Goal: Task Accomplishment & Management: Complete application form

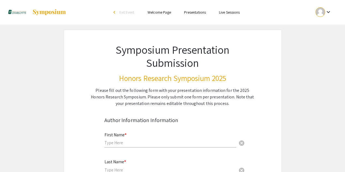
click at [322, 11] on div at bounding box center [321, 12] width 10 height 10
click at [327, 29] on button "My Account" at bounding box center [327, 26] width 34 height 13
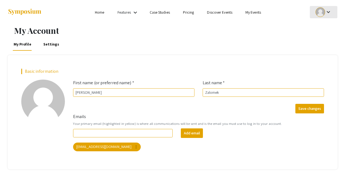
click at [326, 9] on mat-icon "keyboard_arrow_down" at bounding box center [328, 12] width 7 height 7
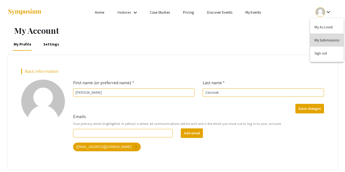
click at [320, 40] on button "My Submissions" at bounding box center [327, 40] width 34 height 13
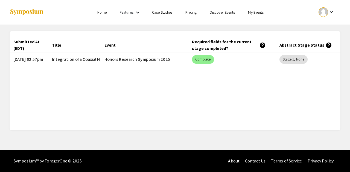
scroll to position [0, 40]
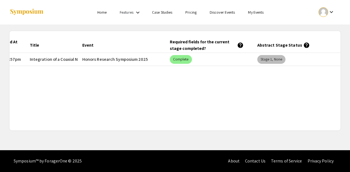
click at [276, 60] on mat-chip "Stage 1, None" at bounding box center [271, 59] width 28 height 9
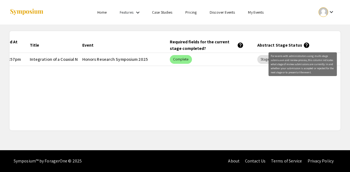
click at [305, 43] on mat-icon "help" at bounding box center [306, 45] width 7 height 7
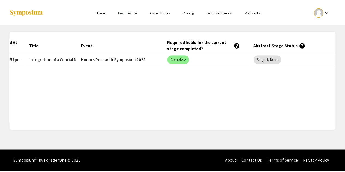
scroll to position [0, 0]
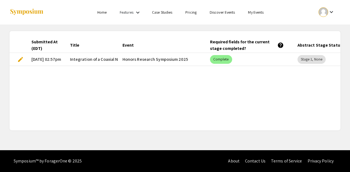
click at [20, 62] on span "edit" at bounding box center [20, 59] width 7 height 7
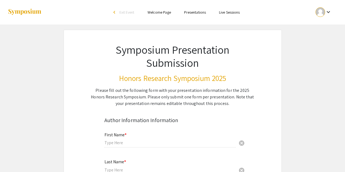
type input "[PERSON_NAME]"
type input "Zalomek"
type input "[EMAIL_ADDRESS][DOMAIN_NAME]"
radio input "true"
type input "Dr. Joyee"
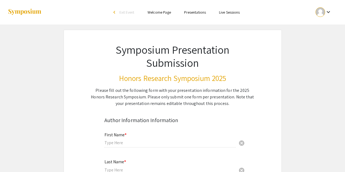
type input "[EMAIL_ADDRESS][DOMAIN_NAME]"
radio input "true"
type input "Presenting for OUR and CTCM with [PERSON_NAME]"
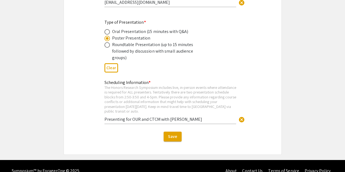
scroll to position [1006, 0]
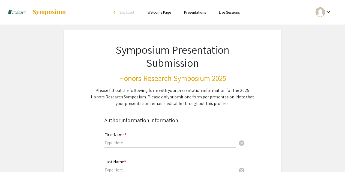
click at [328, 12] on mat-icon "keyboard_arrow_down" at bounding box center [328, 12] width 7 height 7
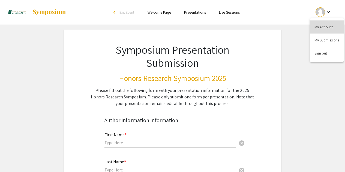
click at [322, 26] on button "My Account" at bounding box center [327, 26] width 34 height 13
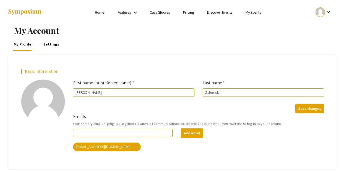
click at [326, 12] on mat-icon "keyboard_arrow_down" at bounding box center [328, 12] width 7 height 7
click at [316, 40] on button "My Submissions" at bounding box center [327, 40] width 34 height 13
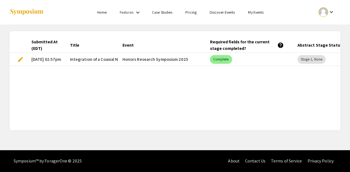
click at [19, 60] on span "edit" at bounding box center [20, 59] width 7 height 7
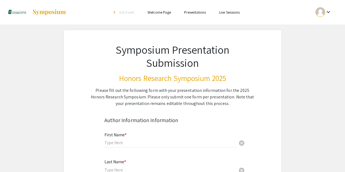
type input "[PERSON_NAME]"
type input "Zalomek"
type input "[EMAIL_ADDRESS][DOMAIN_NAME]"
radio input "true"
type input "Dr. Joyee"
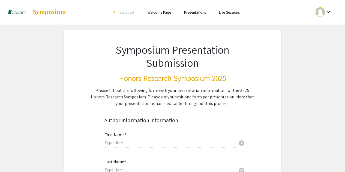
type input "[EMAIL_ADDRESS][DOMAIN_NAME]"
radio input "true"
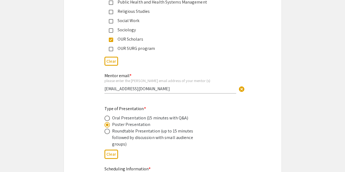
scroll to position [1010, 0]
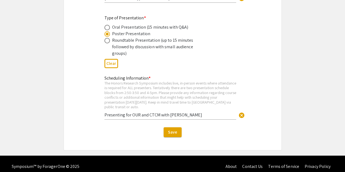
click at [158, 112] on input "Presenting for OUR and CTCM with [PERSON_NAME]" at bounding box center [171, 115] width 132 height 6
type input "Presenting for OUR and CTCM 2530 with [PERSON_NAME]"
click at [174, 129] on span "Save" at bounding box center [172, 132] width 9 height 6
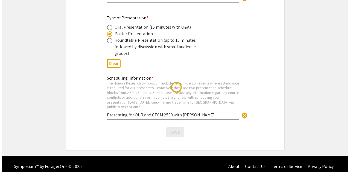
scroll to position [0, 0]
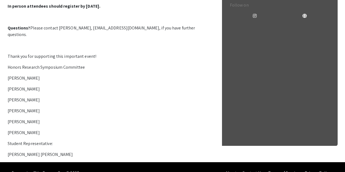
scroll to position [196, 0]
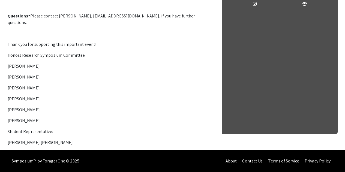
scroll to position [284, 0]
click at [44, 99] on p "Please mark your calendars for the 2025 Honors Research Symposium which will be…" at bounding box center [110, 22] width 205 height 247
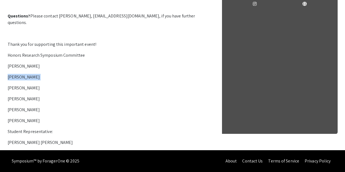
click at [44, 99] on p "Please mark your calendars for the 2025 Honors Research Symposium which will be…" at bounding box center [110, 22] width 205 height 247
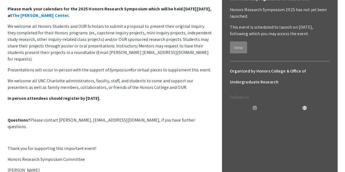
scroll to position [103, 0]
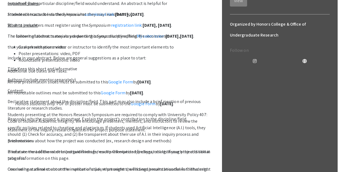
scroll to position [151, 0]
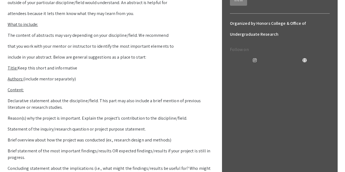
drag, startPoint x: 171, startPoint y: 72, endPoint x: 171, endPoint y: 60, distance: 12.0
click at [171, 60] on mat-tab-group "About For Presenters Abstract Support Orals Support Poster Support Roundtable S…" at bounding box center [110, 139] width 205 height 405
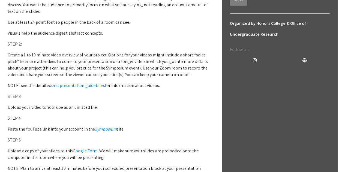
drag, startPoint x: 260, startPoint y: 57, endPoint x: 256, endPoint y: 59, distance: 4.1
click at [256, 59] on div at bounding box center [280, 60] width 100 height 7
click at [256, 59] on icon at bounding box center [255, 60] width 4 height 4
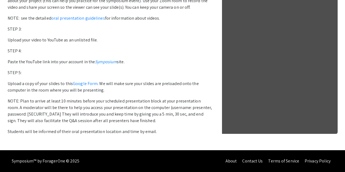
scroll to position [337, 0]
click at [195, 53] on p "STEP 4:" at bounding box center [110, 51] width 205 height 7
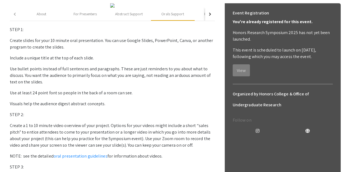
scroll to position [0, 0]
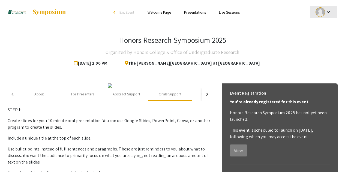
click at [324, 9] on div at bounding box center [321, 12] width 10 height 10
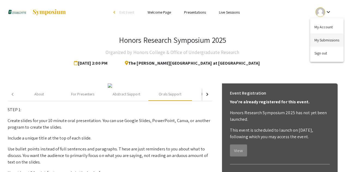
click at [320, 36] on button "My Submissions" at bounding box center [327, 40] width 34 height 13
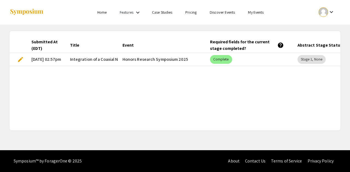
click at [20, 57] on span "edit" at bounding box center [20, 59] width 7 height 7
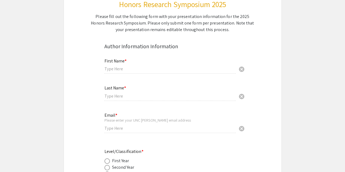
type input "[PERSON_NAME]"
type input "Zalomek"
type input "[EMAIL_ADDRESS][DOMAIN_NAME]"
radio input "true"
type input "Dr. Joyee"
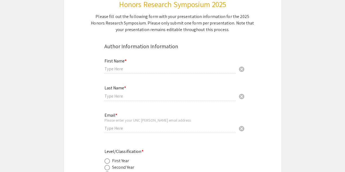
type input "[EMAIL_ADDRESS][DOMAIN_NAME]"
radio input "true"
type input "Presenting for OUR and CTCM 2530 with [PERSON_NAME]"
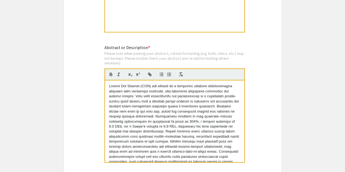
scroll to position [424, 0]
click at [141, 89] on p at bounding box center [174, 142] width 131 height 116
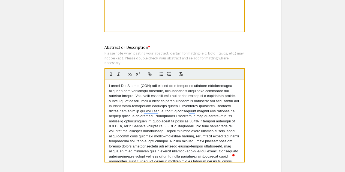
copy p "Direct Ink Writing (DIW) has emerged as a promising additive manufacturing appr…"
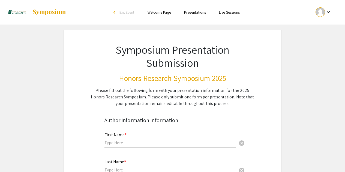
click at [325, 14] on div at bounding box center [321, 12] width 10 height 10
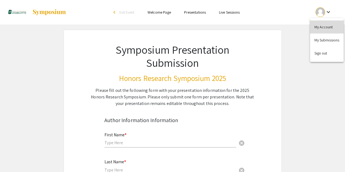
click at [315, 33] on button "My Account" at bounding box center [327, 26] width 34 height 13
